Goal: Information Seeking & Learning: Understand process/instructions

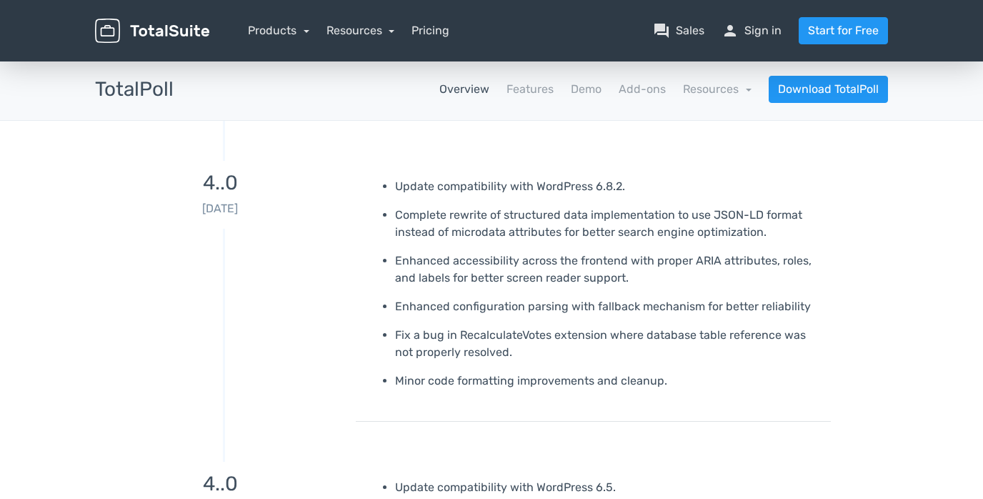
click at [477, 88] on link "Overview" at bounding box center [465, 89] width 50 height 17
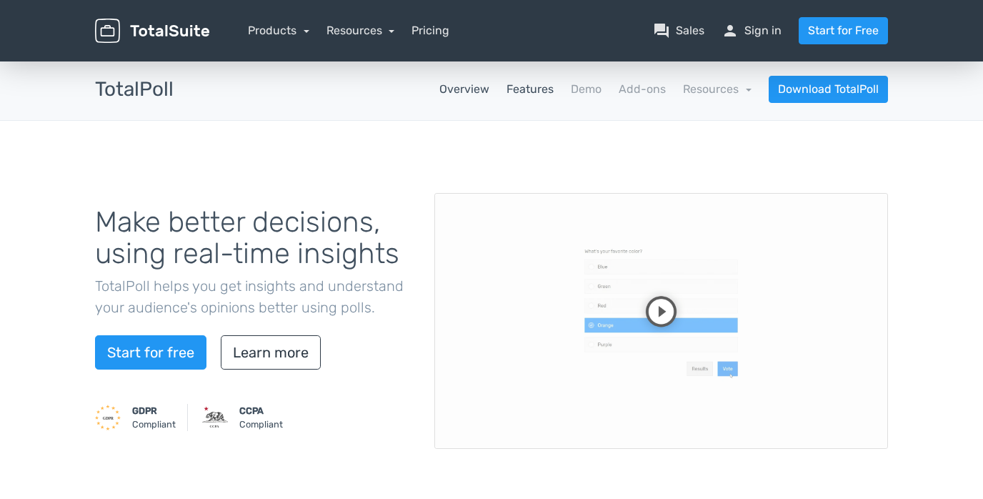
click at [550, 91] on link "Features" at bounding box center [530, 89] width 47 height 17
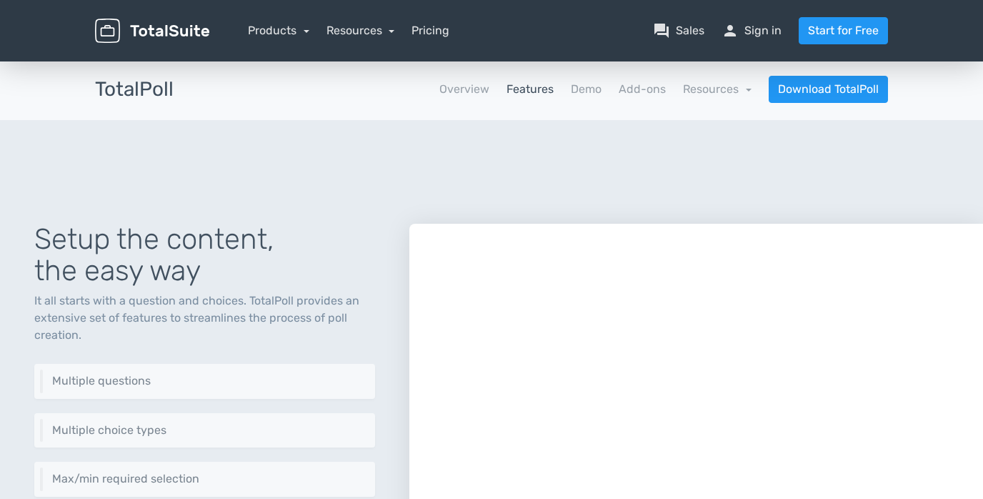
click at [542, 91] on link "Features" at bounding box center [530, 89] width 47 height 17
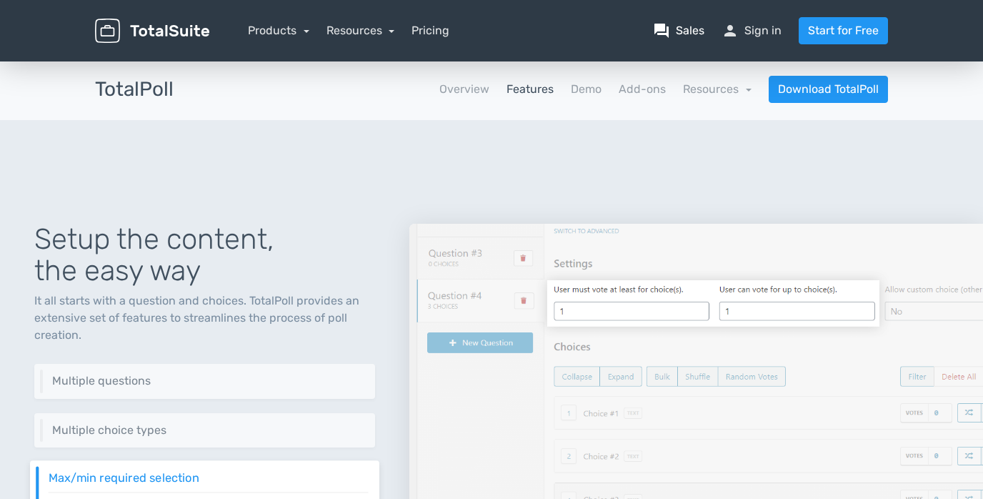
click at [683, 29] on link "question_answer Sales" at bounding box center [678, 30] width 51 height 17
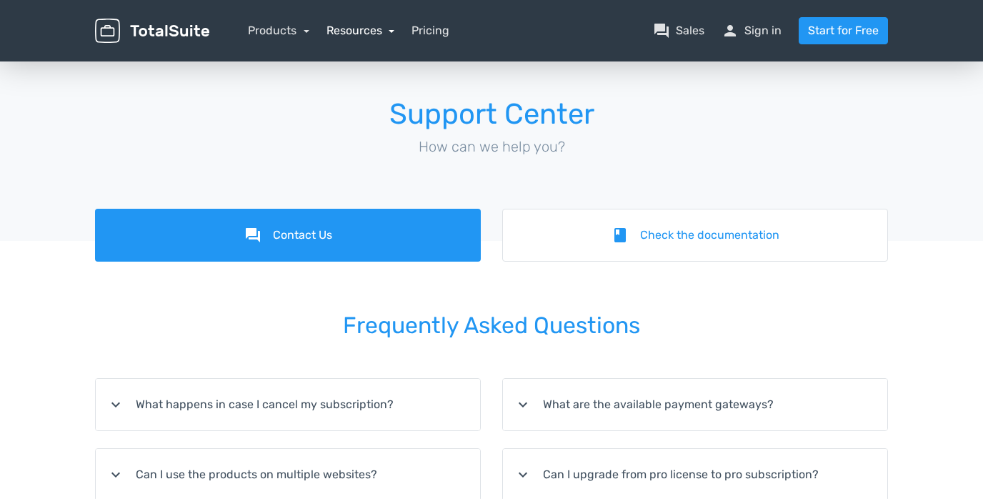
click at [350, 28] on link "Resources" at bounding box center [361, 31] width 69 height 14
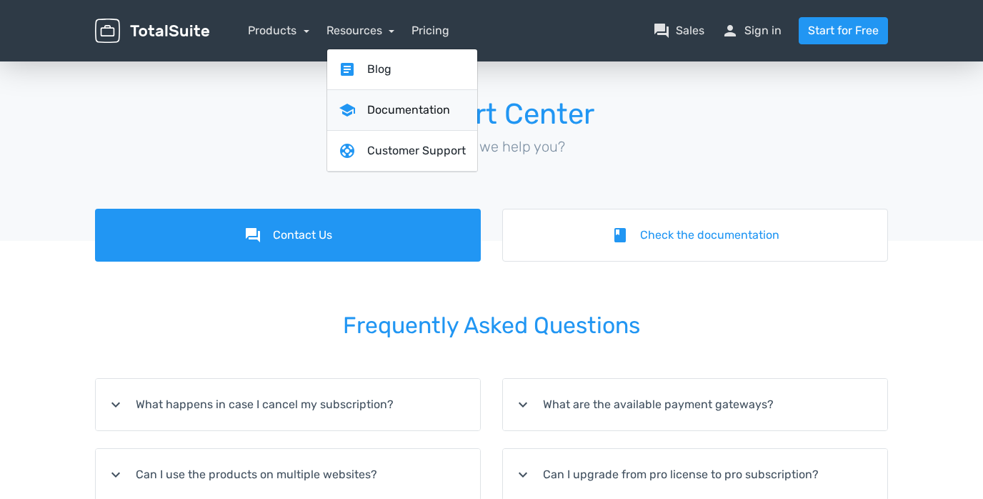
click at [390, 110] on link "school Documentation" at bounding box center [402, 110] width 150 height 41
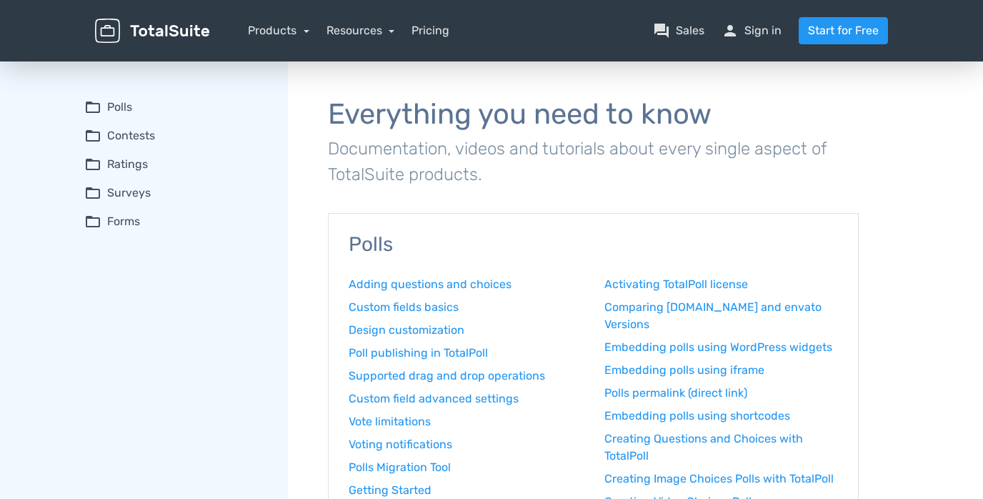
click at [127, 133] on summary "folder_open Contests" at bounding box center [176, 135] width 184 height 17
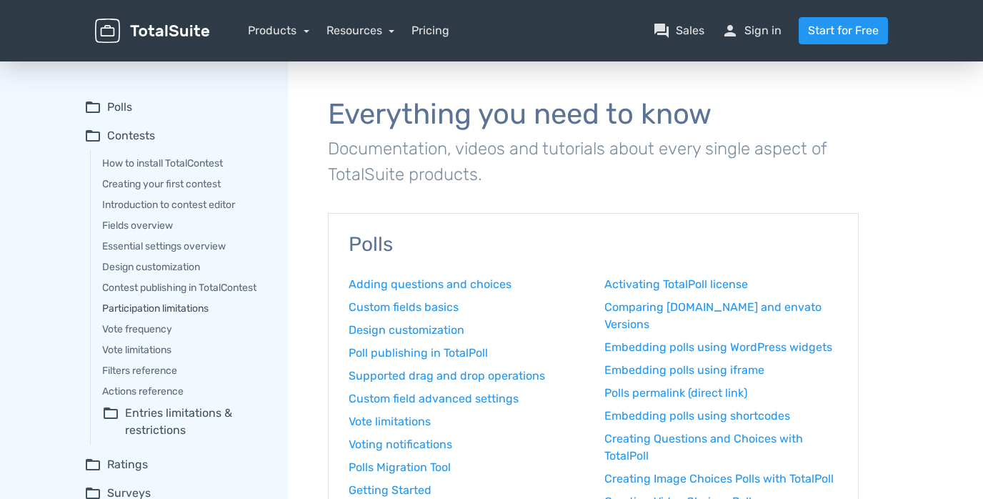
click at [195, 310] on link "Participation limitations" at bounding box center [185, 308] width 166 height 15
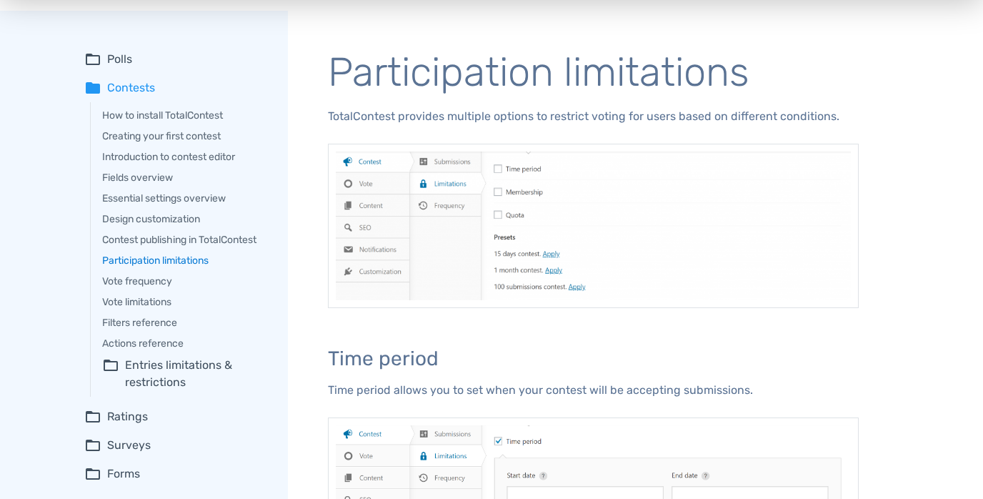
scroll to position [52, 0]
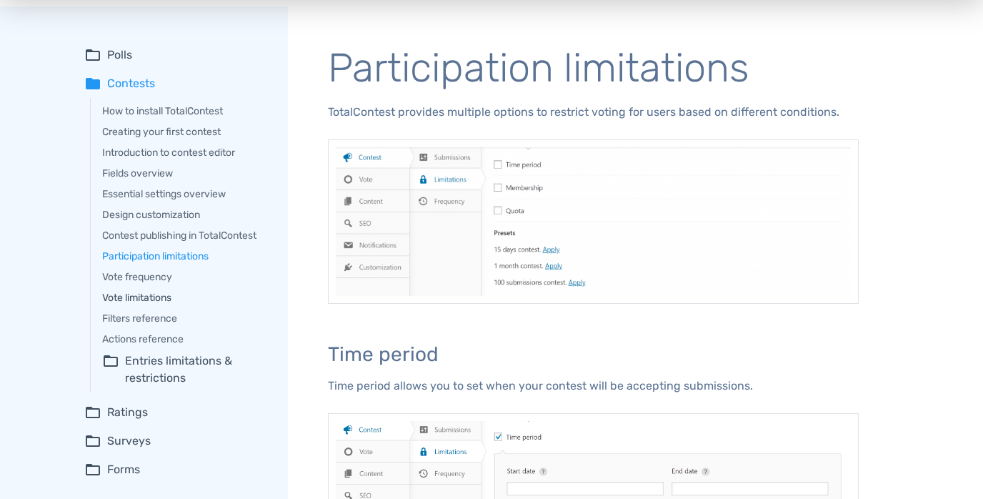
click at [167, 297] on link "Vote limitations" at bounding box center [185, 297] width 166 height 15
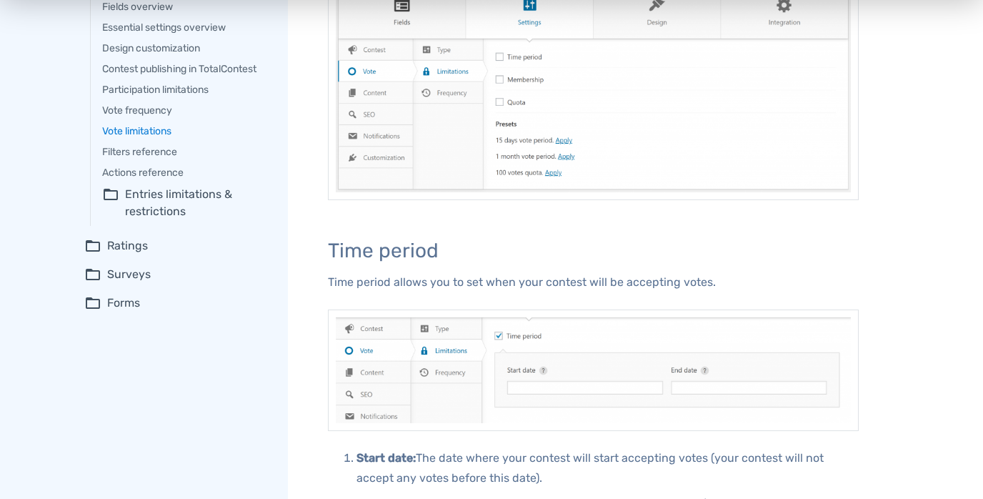
scroll to position [219, 0]
click at [177, 199] on summary "folder_open Entries limitations & restrictions" at bounding box center [185, 202] width 166 height 34
click at [212, 239] on link "Participation frequency" at bounding box center [194, 238] width 148 height 15
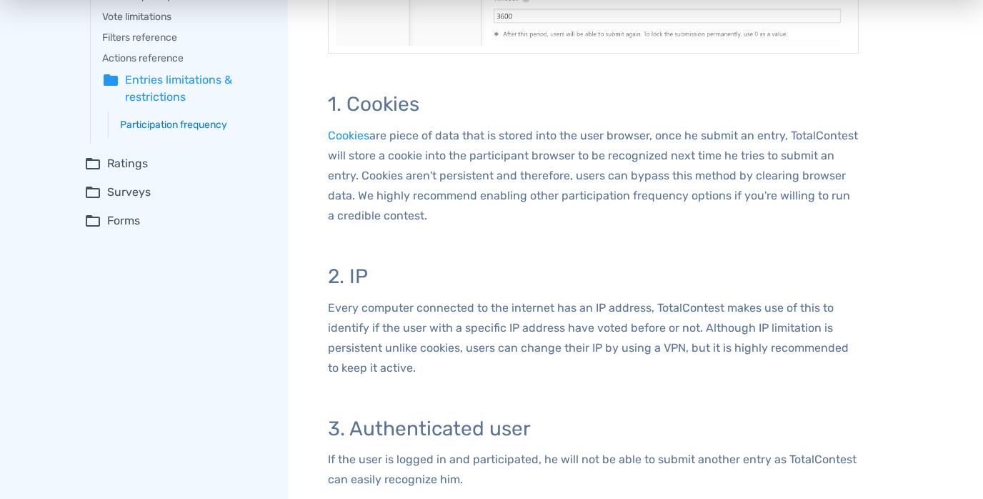
scroll to position [358, 0]
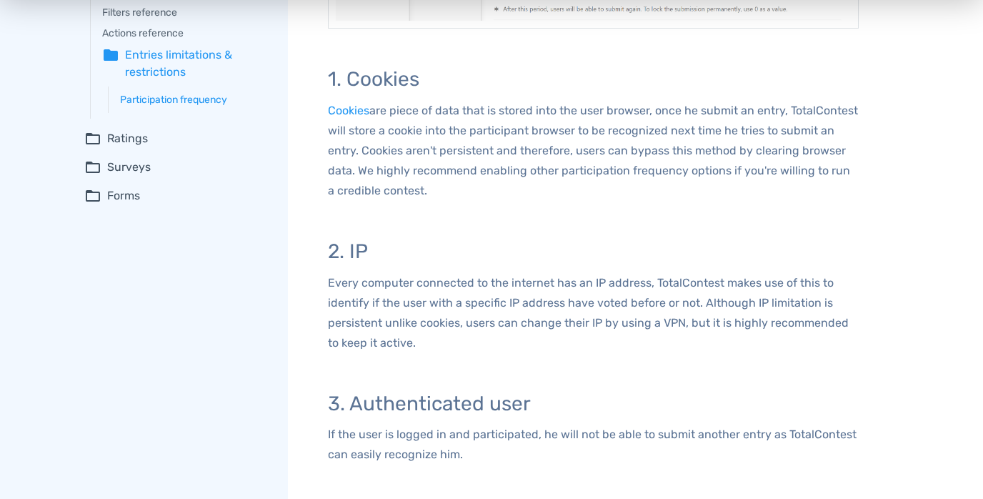
click at [133, 172] on summary "folder_open Surveys" at bounding box center [176, 167] width 184 height 17
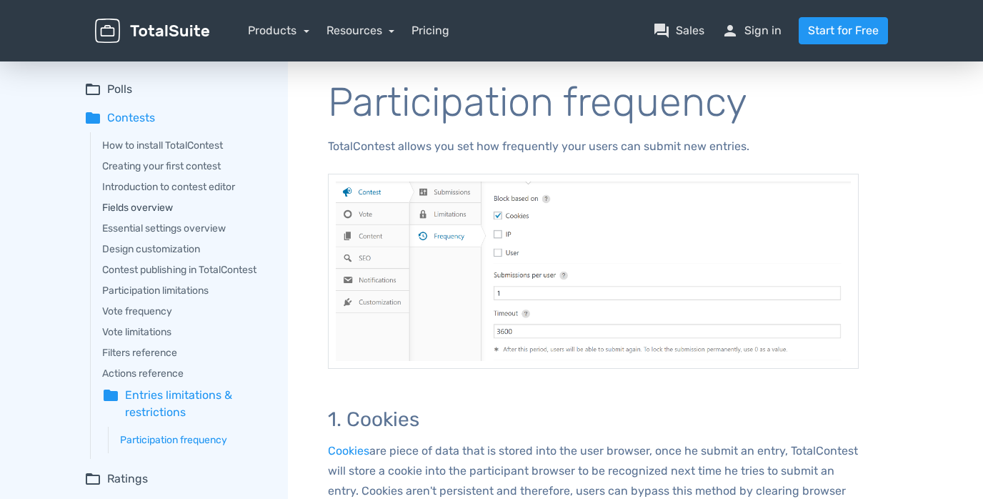
scroll to position [0, 0]
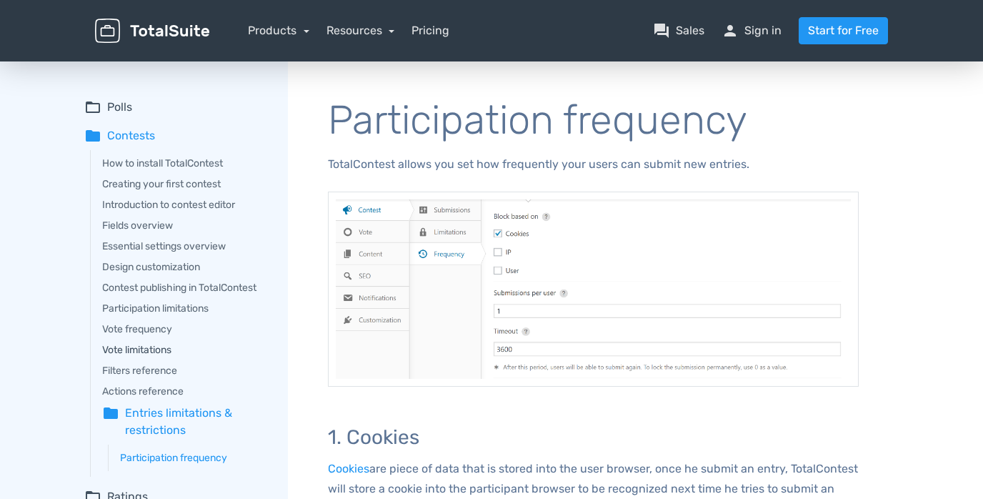
click at [143, 344] on link "Vote limitations" at bounding box center [185, 349] width 166 height 15
